Goal: Transaction & Acquisition: Obtain resource

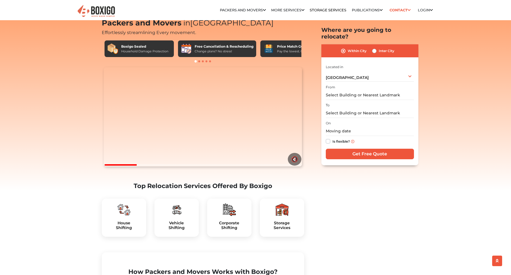
scroll to position [46, 0]
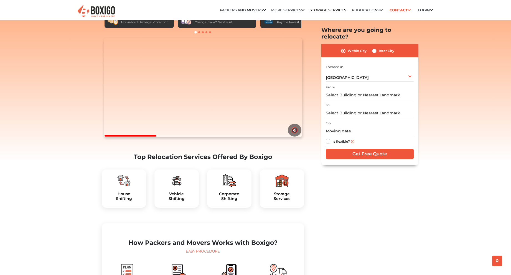
click at [175, 202] on div "Vehicle Shifting" at bounding box center [176, 189] width 44 height 38
click at [181, 201] on h5 "Vehicle Shifting" at bounding box center [176, 196] width 35 height 9
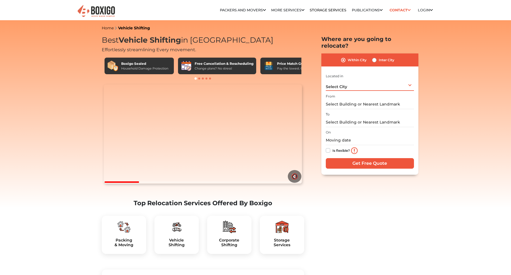
click at [413, 79] on div "Select City Select City Bangalore Bengaluru Bhopal Bhubaneswar Chennai Coimbato…" at bounding box center [370, 85] width 88 height 12
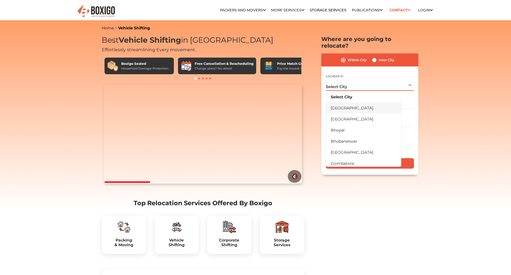
click at [351, 106] on li "[GEOGRAPHIC_DATA]" at bounding box center [363, 108] width 75 height 11
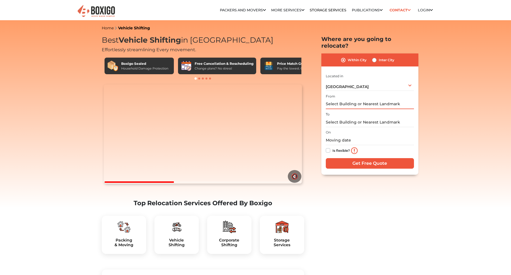
click at [367, 100] on input "text" at bounding box center [370, 105] width 88 height 10
type input "3"
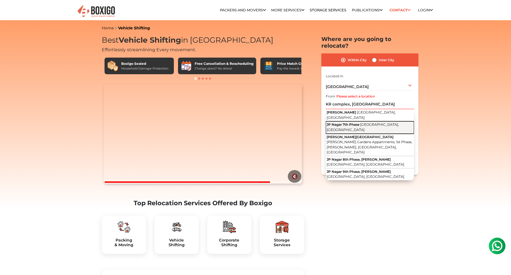
click at [379, 123] on span "Bengaluru, Karnataka" at bounding box center [363, 127] width 72 height 9
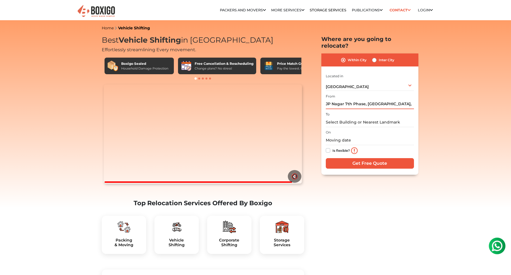
click at [357, 100] on input "JP Nagar 7th Phase, Bengaluru, Karnataka" at bounding box center [370, 105] width 88 height 10
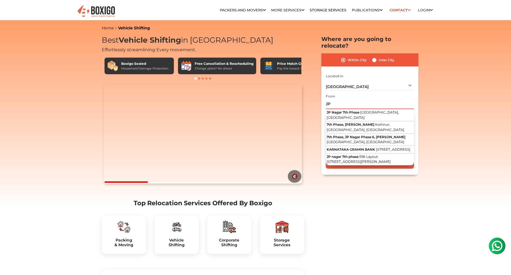
type input "J"
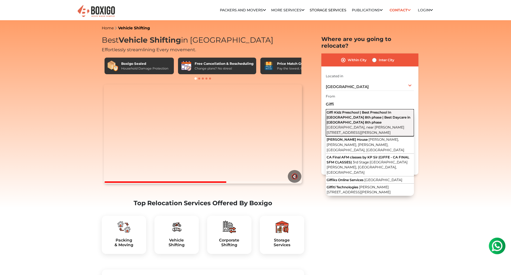
click at [344, 125] on span "Chunchgatta Main Road, near Gangamma Temple, Gaurav Nagar, 8th Phase, J. P. Nag…" at bounding box center [366, 129] width 78 height 9
type input "Giffi Kidz Preschool | Best Preschool In JP Nagar 8th phase | Best Daycare in J…"
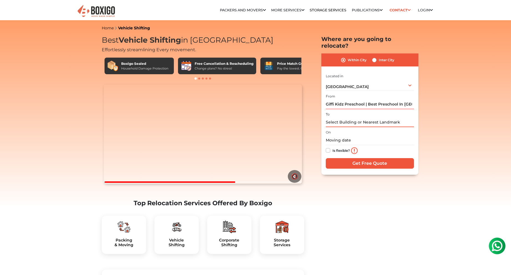
click at [364, 118] on input "text" at bounding box center [370, 123] width 88 height 10
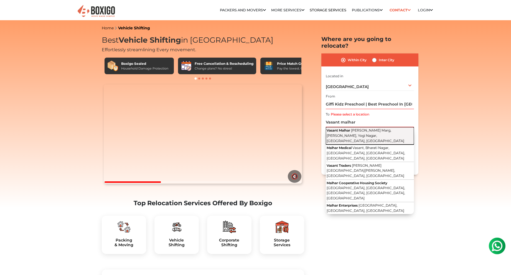
click at [378, 129] on button "Vasant Malhar Rupaben Shilu Marg, Raiya Chowk, Yogi Nagar, Rajkot, Gujarat" at bounding box center [370, 135] width 88 height 17
type input "Vasant Malhar, Rupaben Shilu Marg, Raiya Chowk, Yogi Nagar, Rajkot, Gujarat"
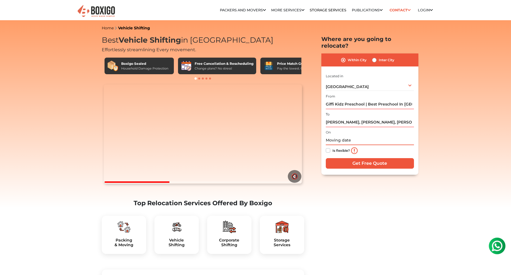
click at [358, 136] on input "text" at bounding box center [370, 141] width 88 height 10
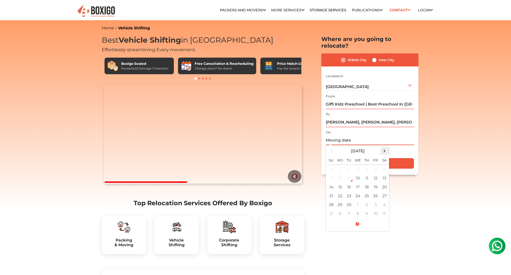
click at [382, 147] on span at bounding box center [384, 150] width 7 height 7
click at [357, 183] on td "15" at bounding box center [357, 187] width 9 height 9
type input "10/15/2025 12:00 AM"
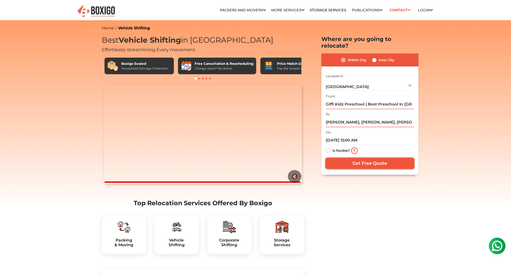
click at [385, 158] on input "Get Free Quote" at bounding box center [370, 163] width 88 height 11
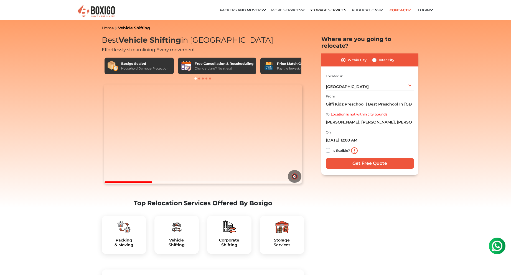
click at [379, 57] on label "Inter City" at bounding box center [387, 60] width 16 height 7
click at [375, 57] on input "Inter City" at bounding box center [374, 60] width 4 height 6
radio input "true"
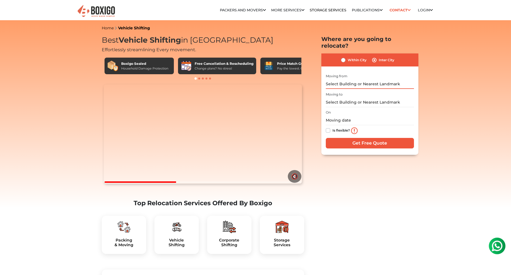
click at [367, 79] on input "text" at bounding box center [370, 84] width 88 height 10
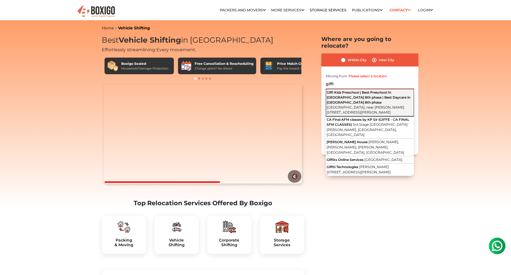
click at [364, 105] on span "Chunchgatta Main Road, near Gangamma Temple, Gaurav Nagar, 8th Phase, J. P. Nag…" at bounding box center [366, 109] width 78 height 9
type input "Giffi Kidz Preschool | Best Preschool In JP Nagar 8th phase | Best Daycare in J…"
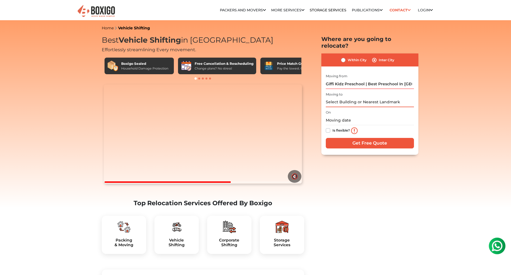
click at [359, 98] on input "text" at bounding box center [370, 103] width 88 height 10
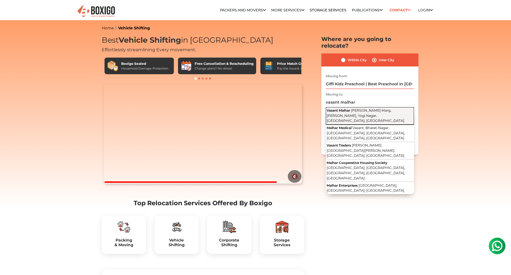
click at [364, 107] on button "Vasant Malhar Rupaben Shilu Marg, Raiya Chowk, Yogi Nagar, Rajkot, Gujarat" at bounding box center [370, 115] width 88 height 17
type input "Vasant Malhar, Rupaben Shilu Marg, Raiya Chowk, Yogi Nagar, Rajkot, Gujarat"
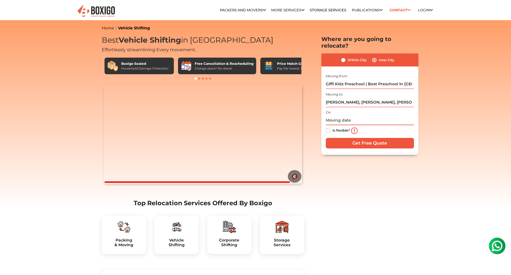
click at [343, 116] on input "text" at bounding box center [370, 121] width 88 height 10
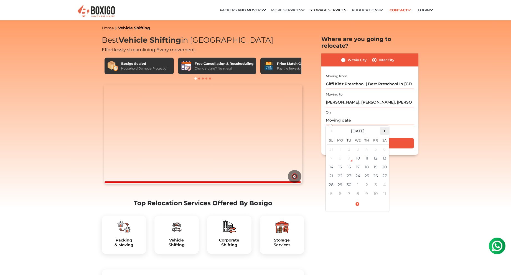
click at [386, 127] on span at bounding box center [384, 130] width 7 height 7
click at [356, 163] on td "15" at bounding box center [357, 167] width 9 height 9
type input "10/15/2025 12:00 AM"
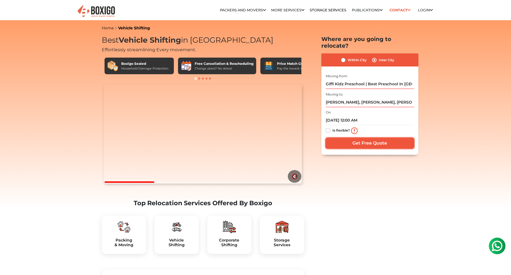
click at [369, 139] on input "Get Free Quote" at bounding box center [370, 143] width 88 height 11
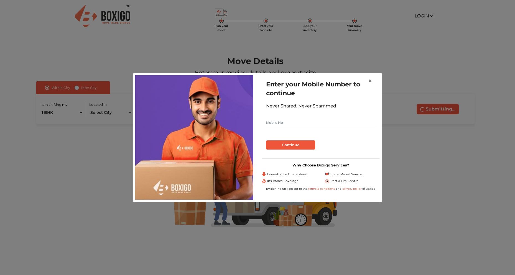
click at [292, 120] on input "text" at bounding box center [320, 122] width 109 height 9
type input "8160824363"
click at [303, 143] on button "Continue" at bounding box center [290, 145] width 49 height 9
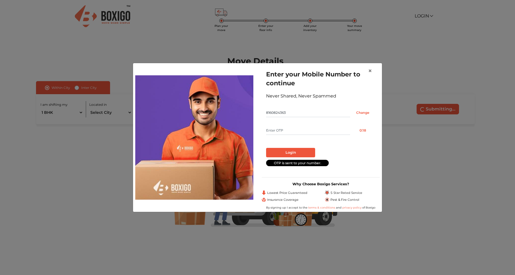
click at [310, 127] on input "text" at bounding box center [308, 130] width 84 height 9
type input "3222"
click at [302, 151] on button "Login" at bounding box center [290, 152] width 49 height 9
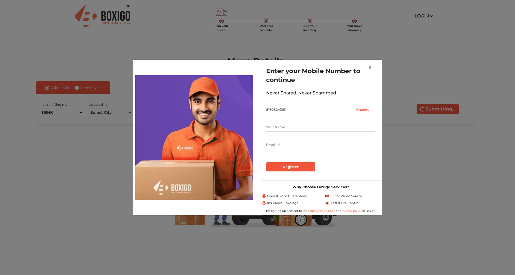
click at [301, 125] on input "text" at bounding box center [320, 127] width 109 height 9
type input "Madhav"
click at [299, 146] on input "text" at bounding box center [320, 145] width 109 height 9
click at [295, 167] on input "Register" at bounding box center [290, 166] width 49 height 9
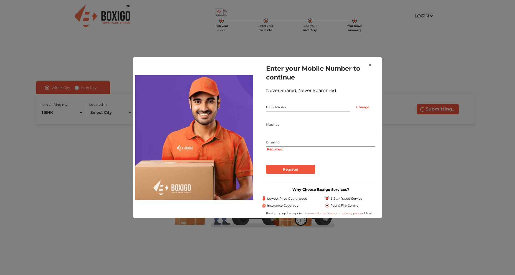
click at [291, 141] on input "text" at bounding box center [320, 142] width 109 height 9
type input "mjmalaec14@gmail.com"
click at [295, 169] on input "Register" at bounding box center [290, 169] width 49 height 9
click at [299, 169] on input "Register" at bounding box center [290, 169] width 49 height 9
drag, startPoint x: 311, startPoint y: 141, endPoint x: 258, endPoint y: 142, distance: 52.4
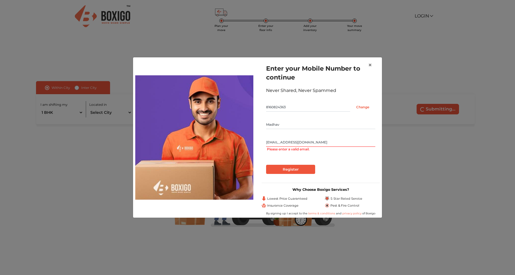
click at [258, 142] on div "Enter your Mobile Number to continue Never Shared, Never Spammed 8160824363 Cha…" at bounding box center [320, 138] width 126 height 156
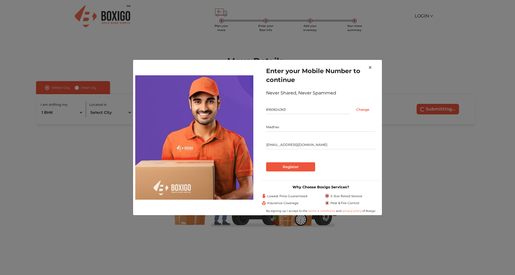
type input "mjmalaviya36@gmail.com"
click at [299, 167] on input "Register" at bounding box center [290, 166] width 49 height 9
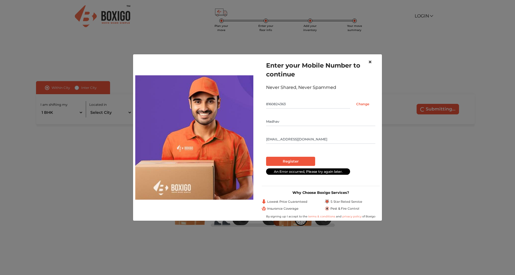
click at [370, 62] on span "×" at bounding box center [370, 62] width 4 height 8
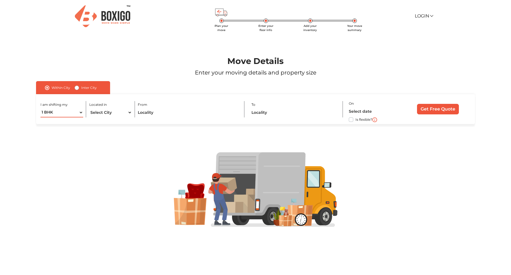
click at [80, 111] on select "1 BHK 2 BHK 3 BHK 3 + BHK FEW ITEMS" at bounding box center [61, 113] width 43 height 10
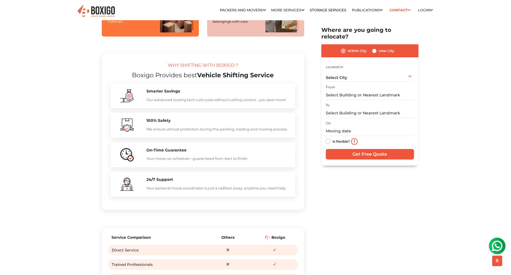
scroll to position [484, 0]
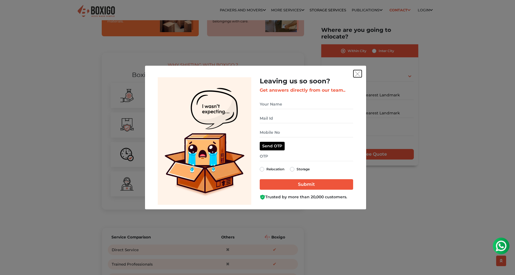
click at [357, 73] on img "get free quote dialog" at bounding box center [357, 74] width 5 height 5
